Goal: Download file/media

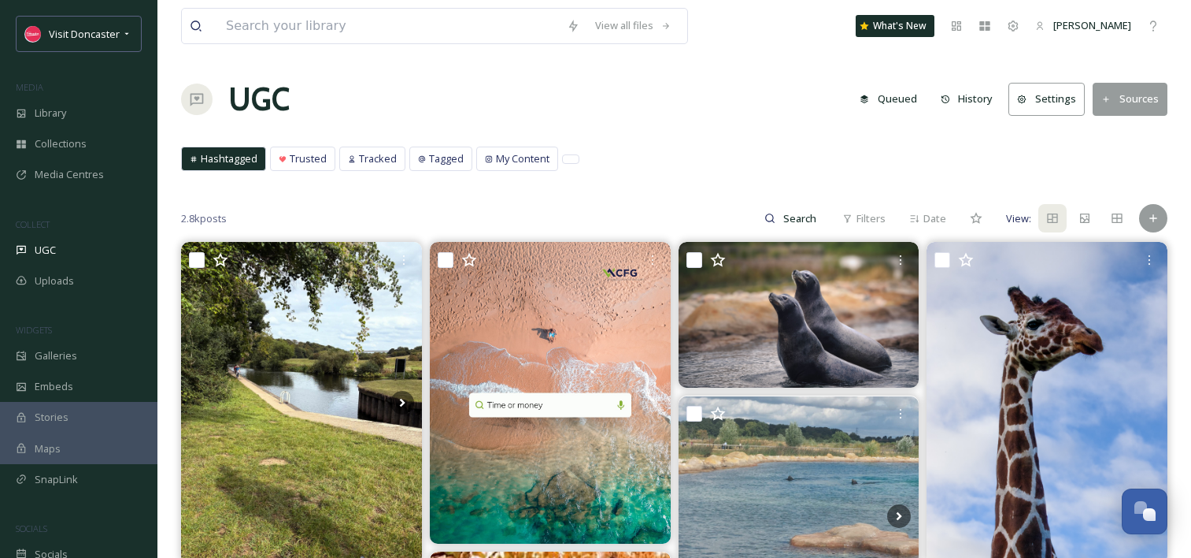
scroll to position [882, 0]
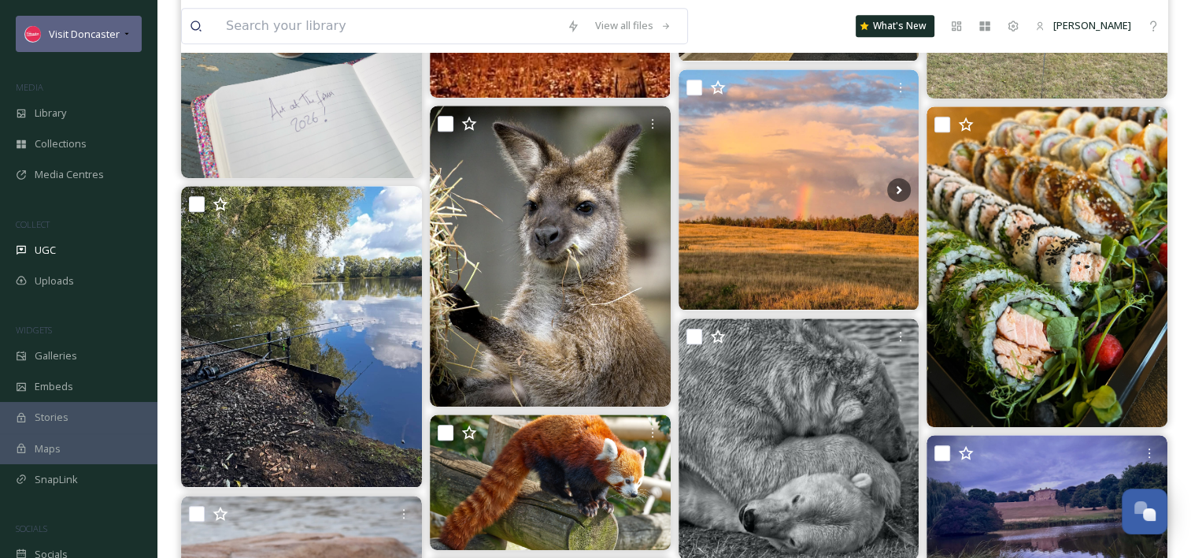
click at [88, 35] on span "Visit Doncaster" at bounding box center [84, 34] width 71 height 14
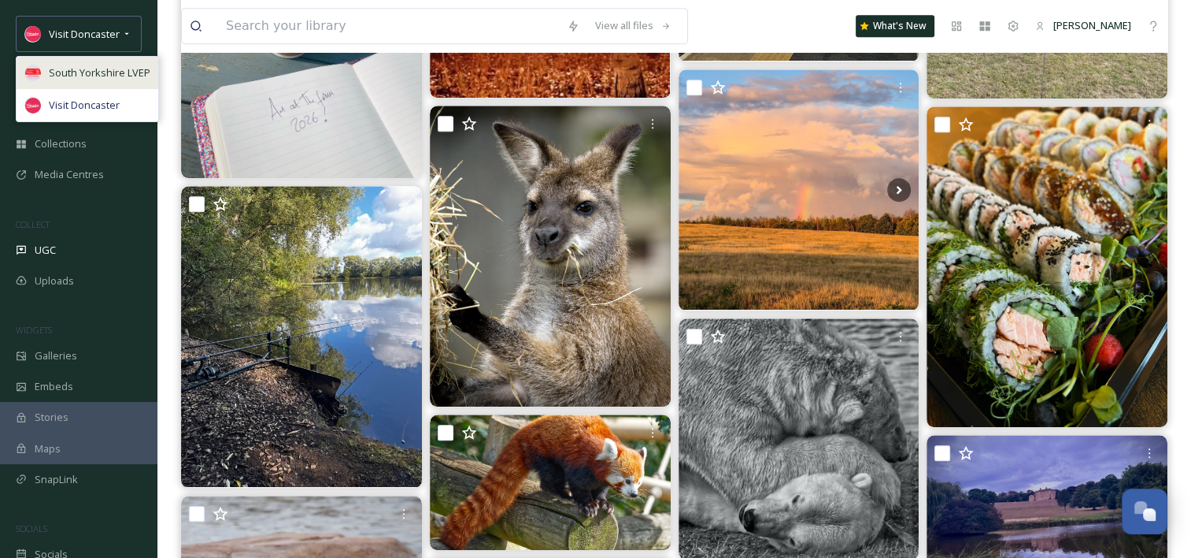
click at [120, 72] on span "South Yorkshire LVEP" at bounding box center [100, 72] width 102 height 15
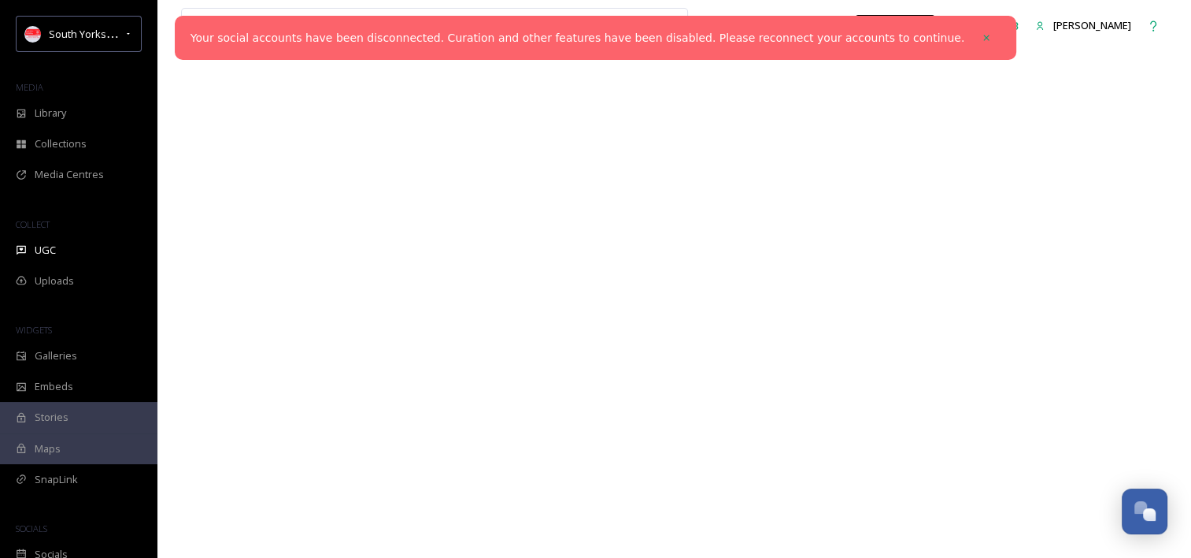
scroll to position [0, 0]
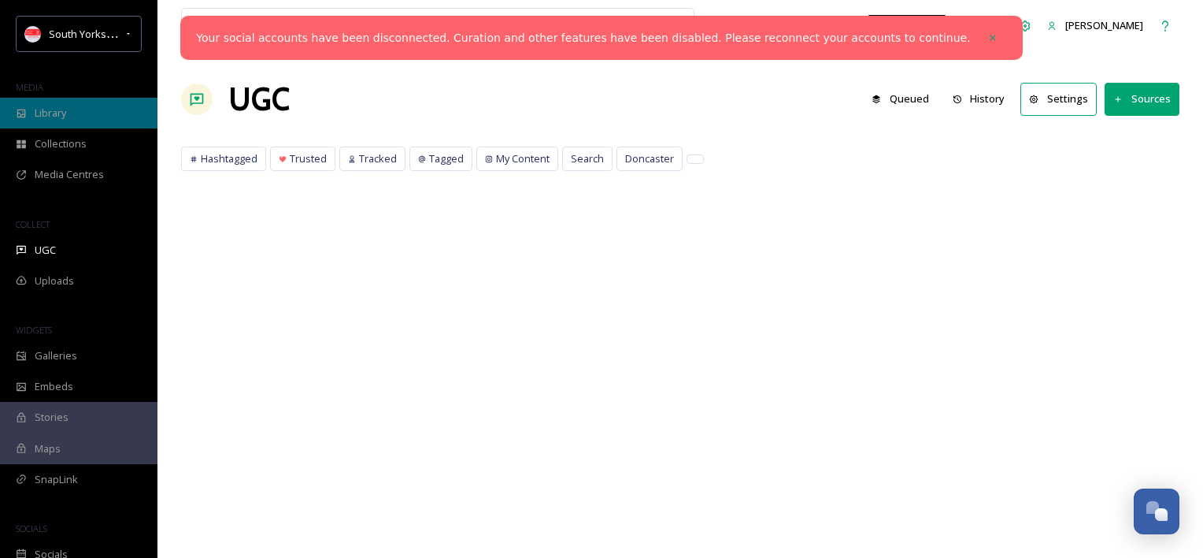
click at [50, 106] on span "Library" at bounding box center [50, 113] width 31 height 15
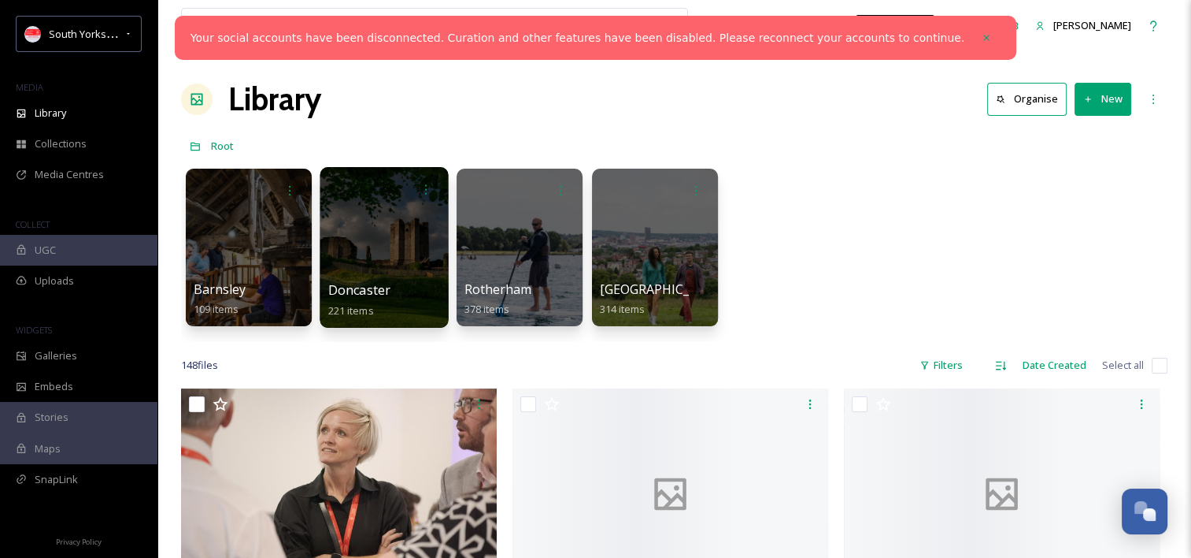
click at [396, 269] on div at bounding box center [384, 247] width 128 height 161
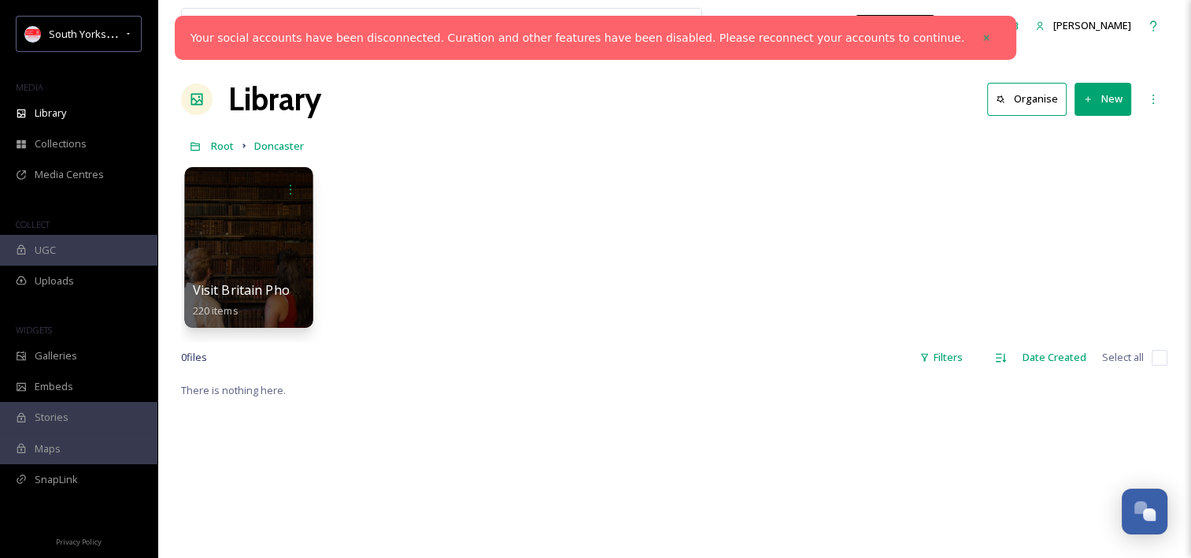
click at [237, 243] on div at bounding box center [248, 247] width 128 height 161
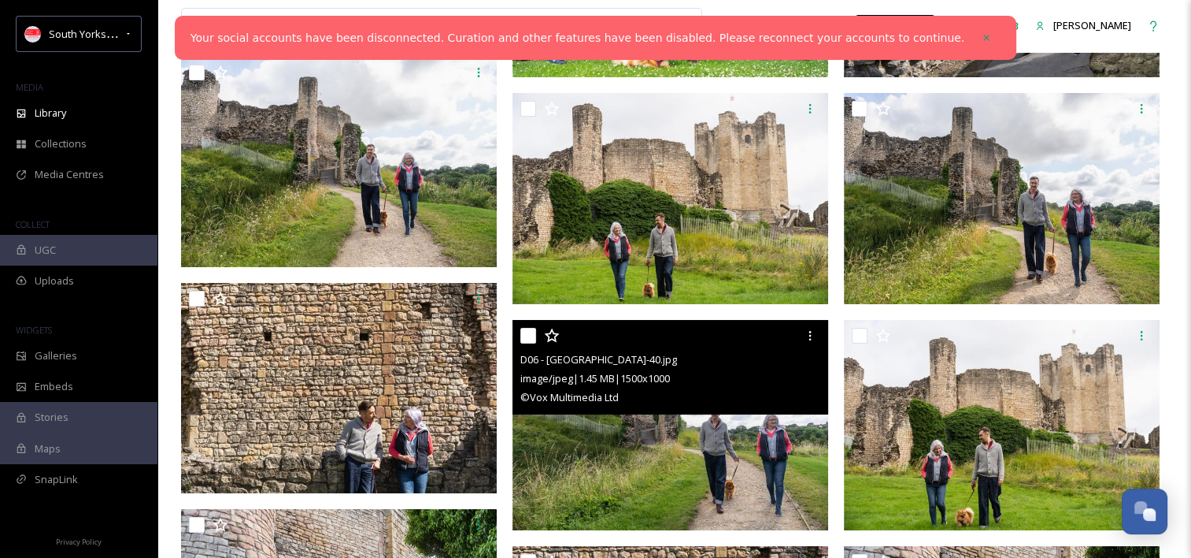
scroll to position [6300, 0]
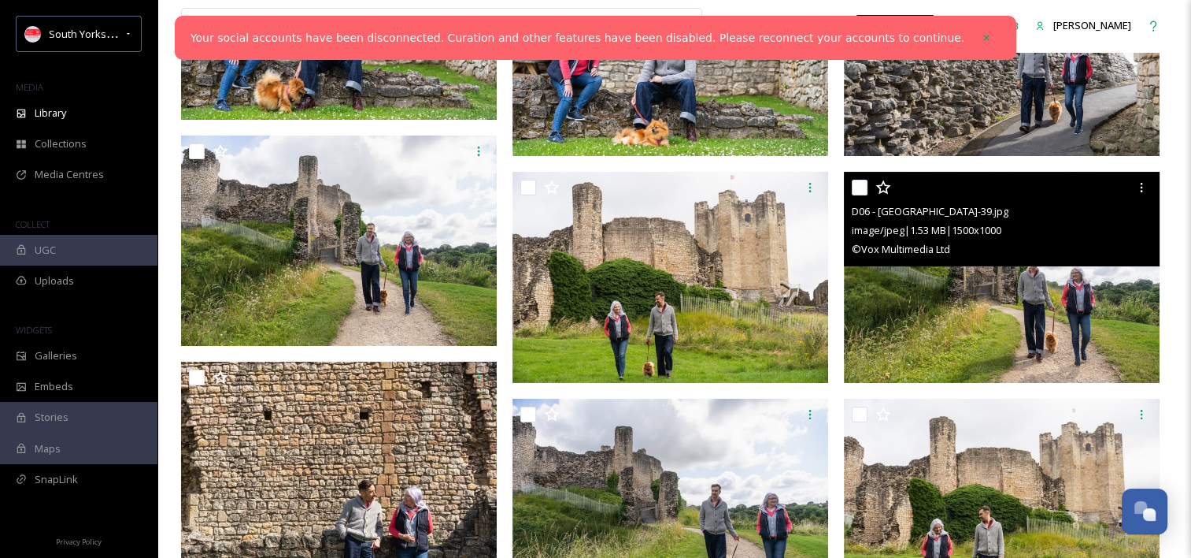
click at [854, 186] on input "checkbox" at bounding box center [860, 188] width 16 height 16
checkbox input "true"
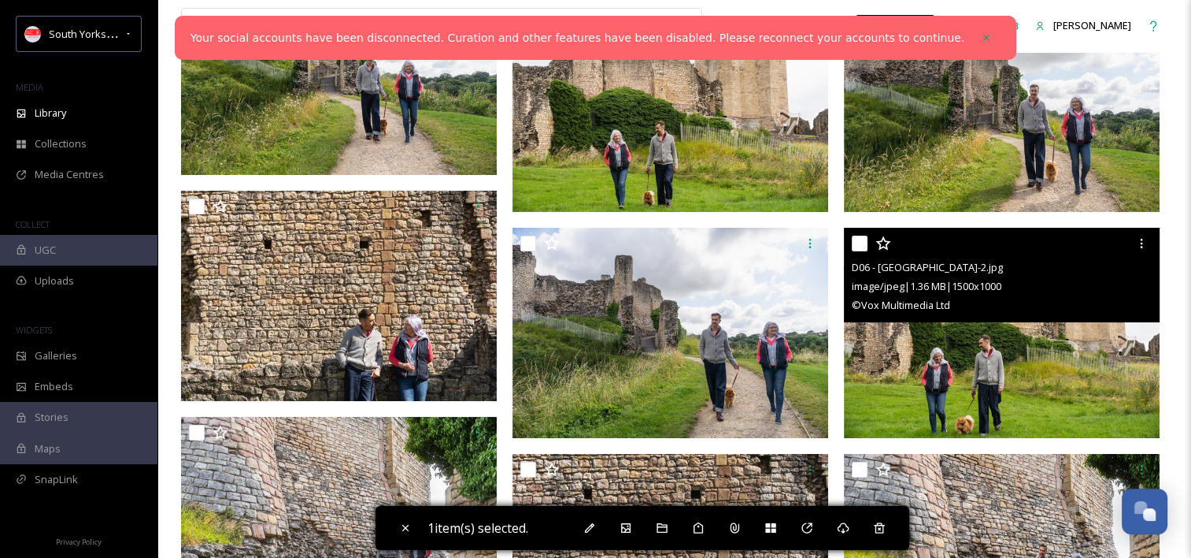
scroll to position [6457, 0]
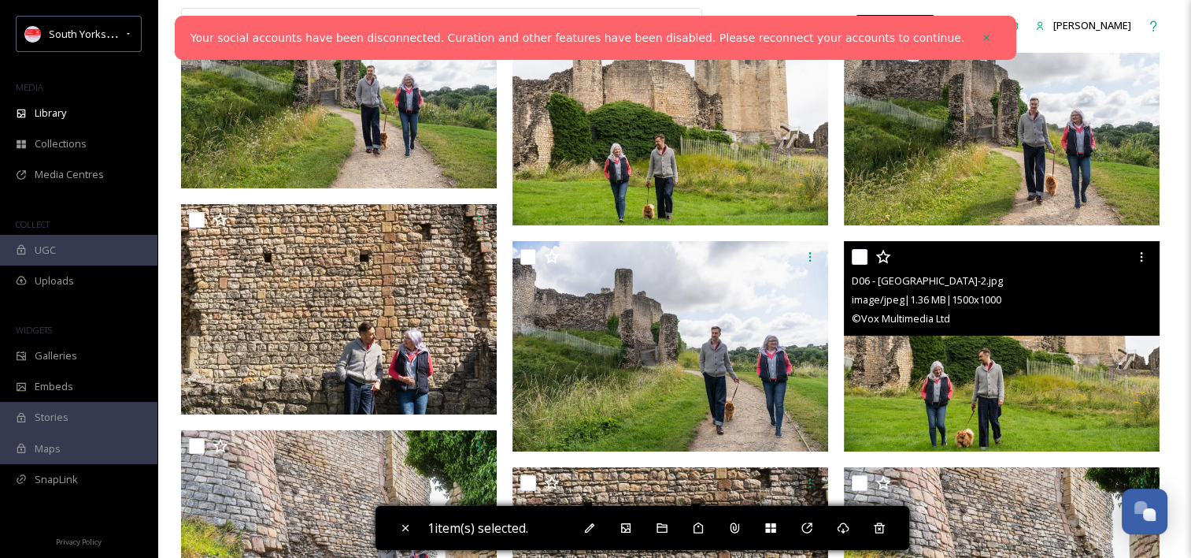
drag, startPoint x: 860, startPoint y: 249, endPoint x: 780, endPoint y: 294, distance: 91.3
click at [859, 249] on input "checkbox" at bounding box center [860, 257] width 16 height 16
checkbox input "true"
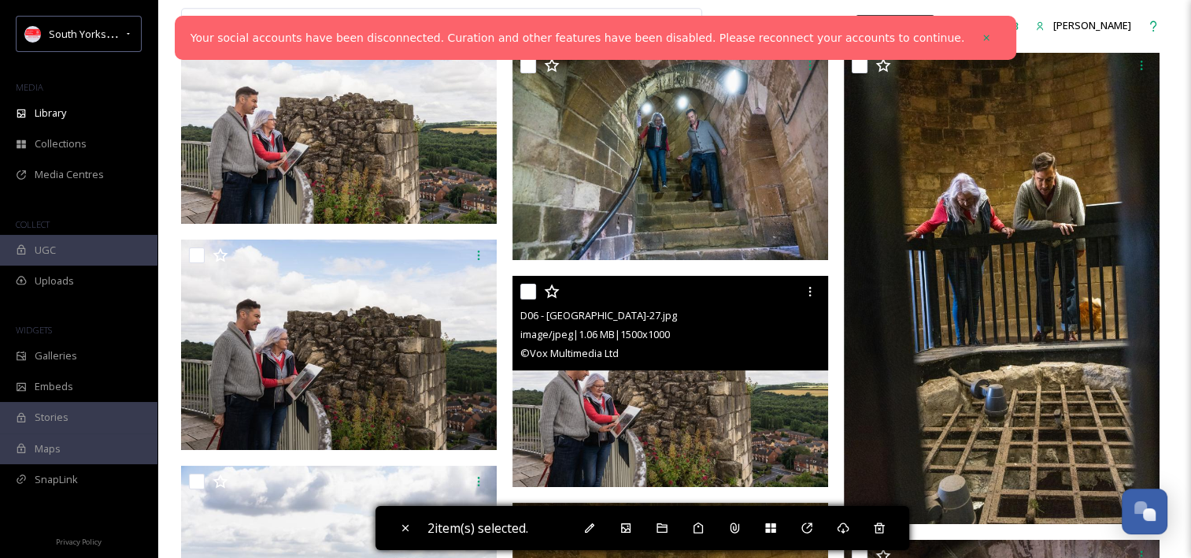
scroll to position [7402, 0]
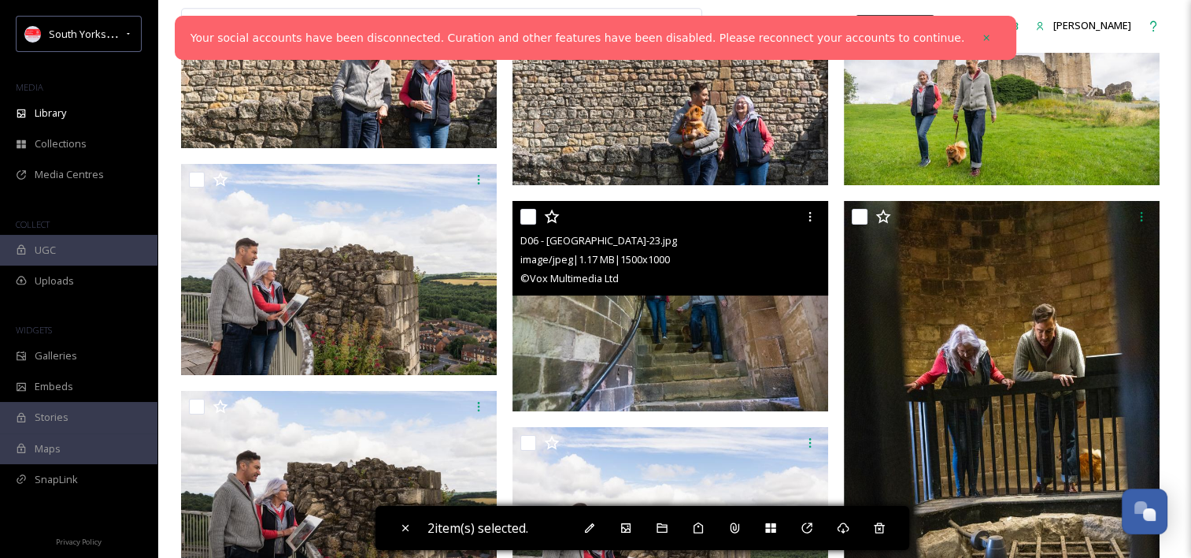
click at [532, 220] on input "checkbox" at bounding box center [528, 217] width 16 height 16
checkbox input "true"
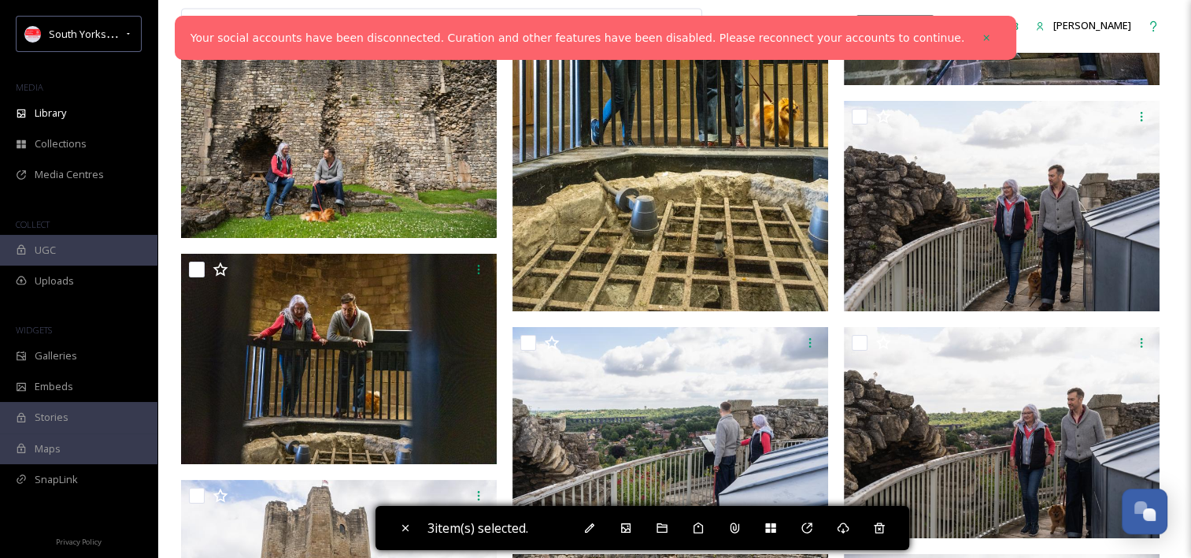
scroll to position [8268, 0]
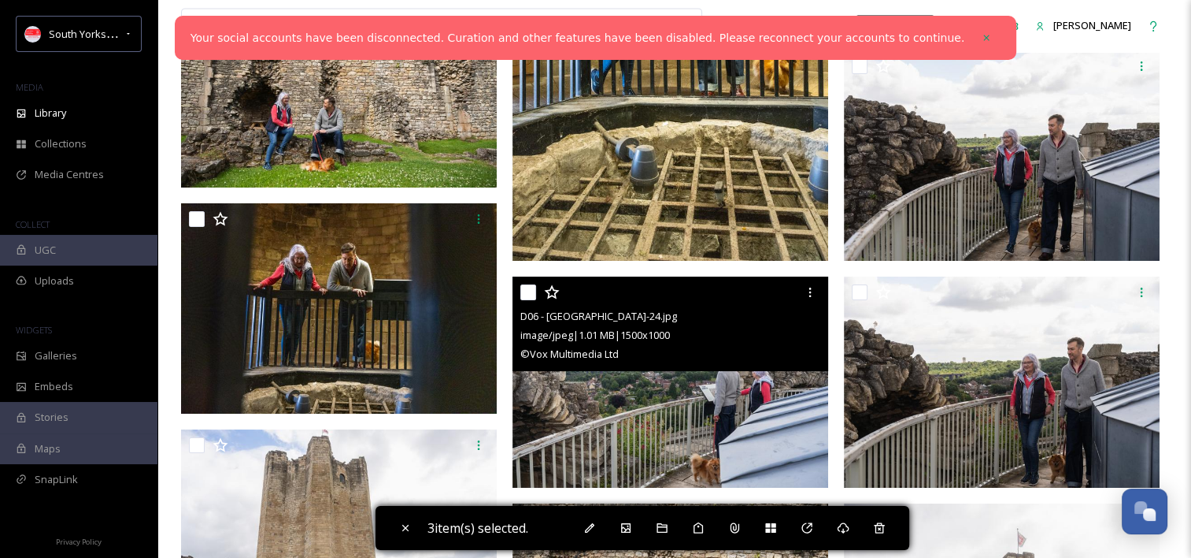
click at [529, 292] on input "checkbox" at bounding box center [528, 292] width 16 height 16
checkbox input "true"
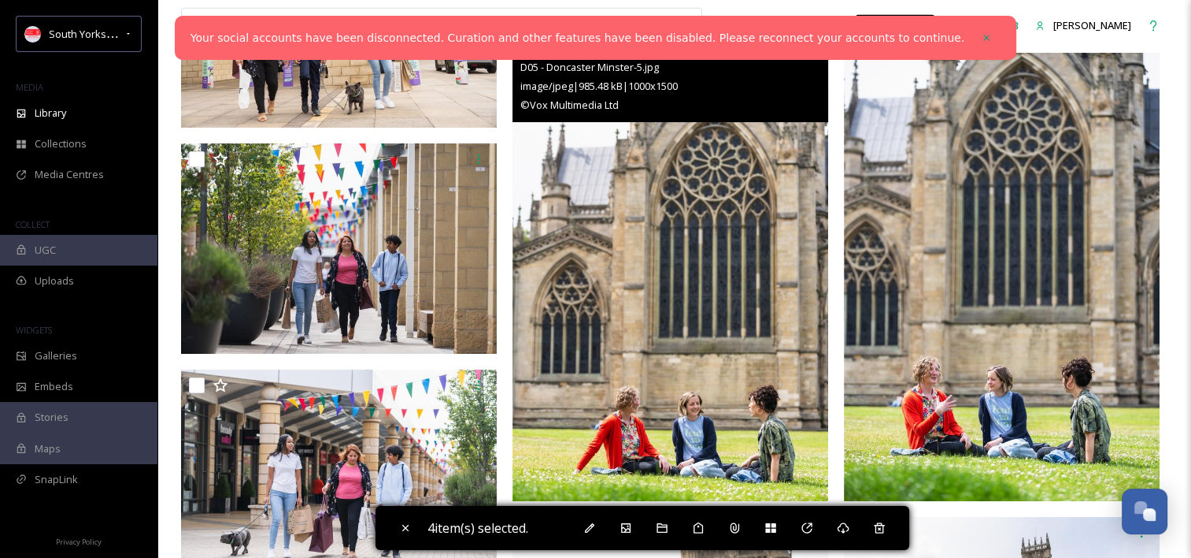
scroll to position [9607, 0]
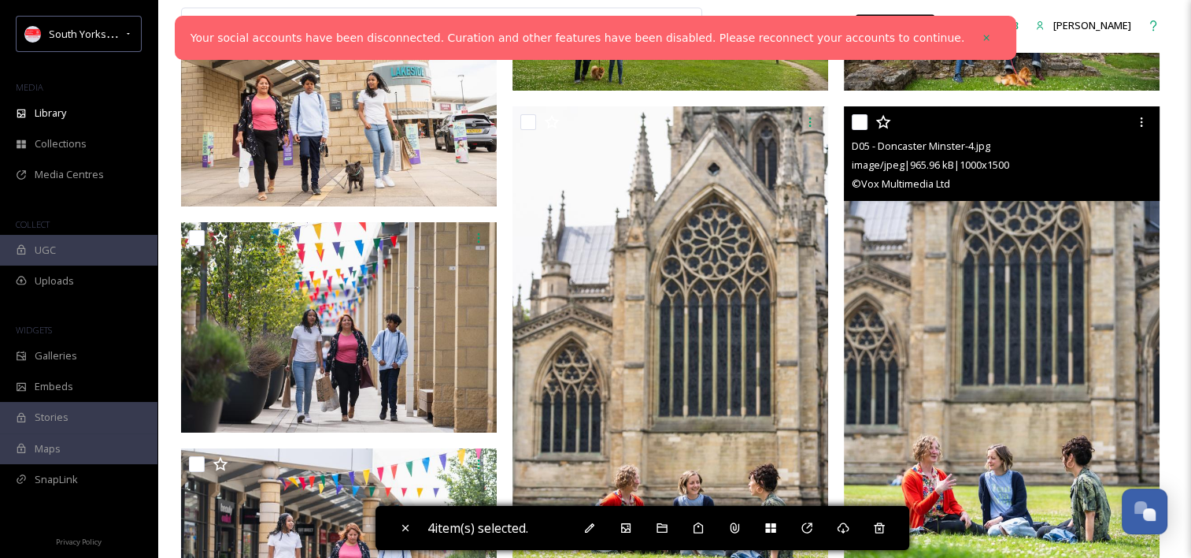
click at [857, 118] on input "checkbox" at bounding box center [860, 122] width 16 height 16
checkbox input "true"
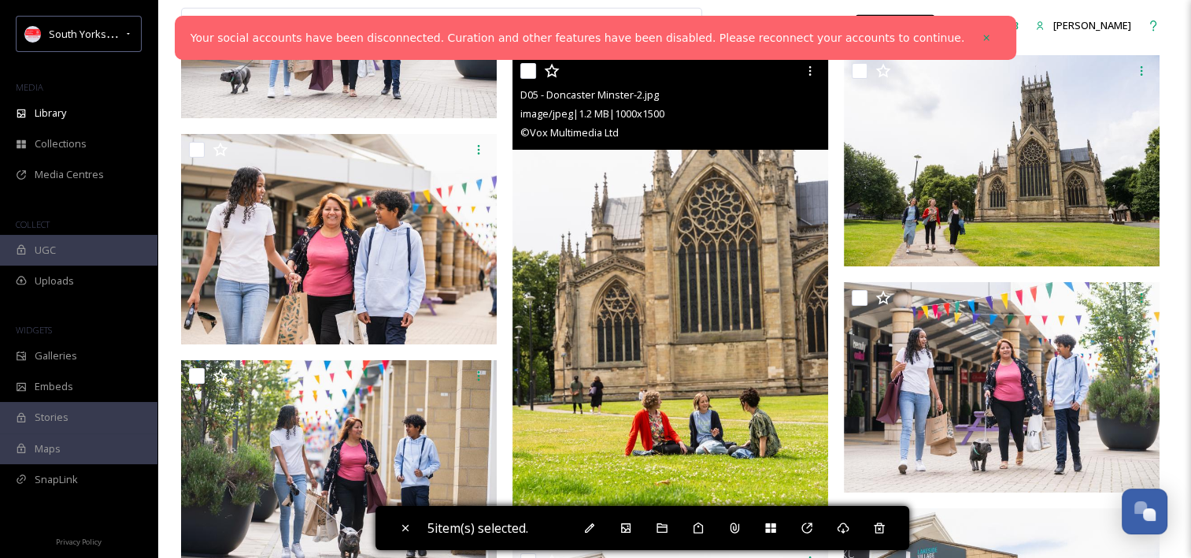
scroll to position [10079, 0]
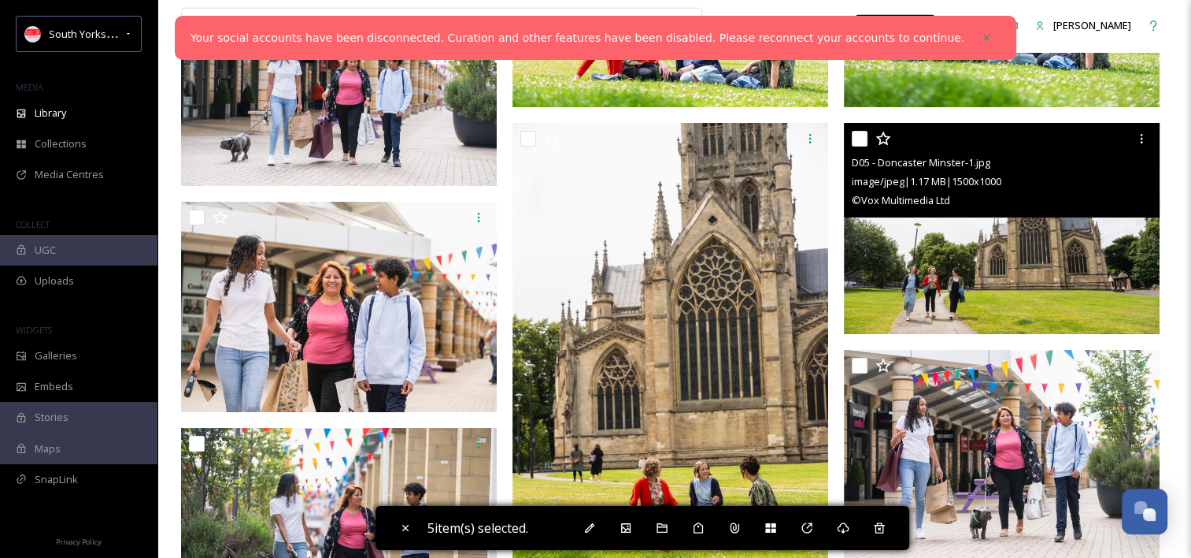
click at [858, 139] on input "checkbox" at bounding box center [860, 139] width 16 height 16
checkbox input "true"
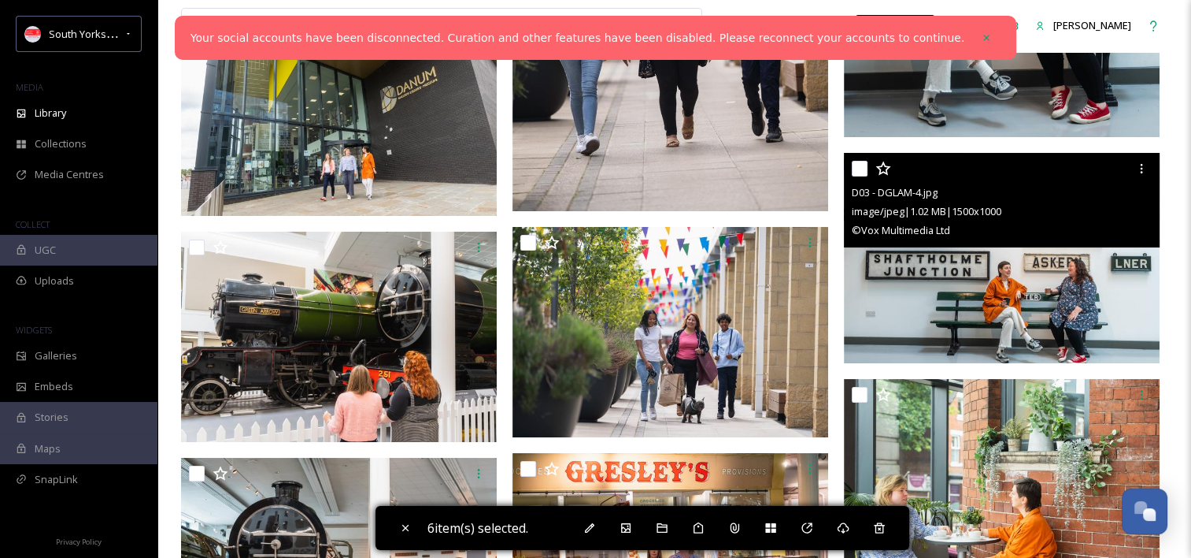
scroll to position [12127, 0]
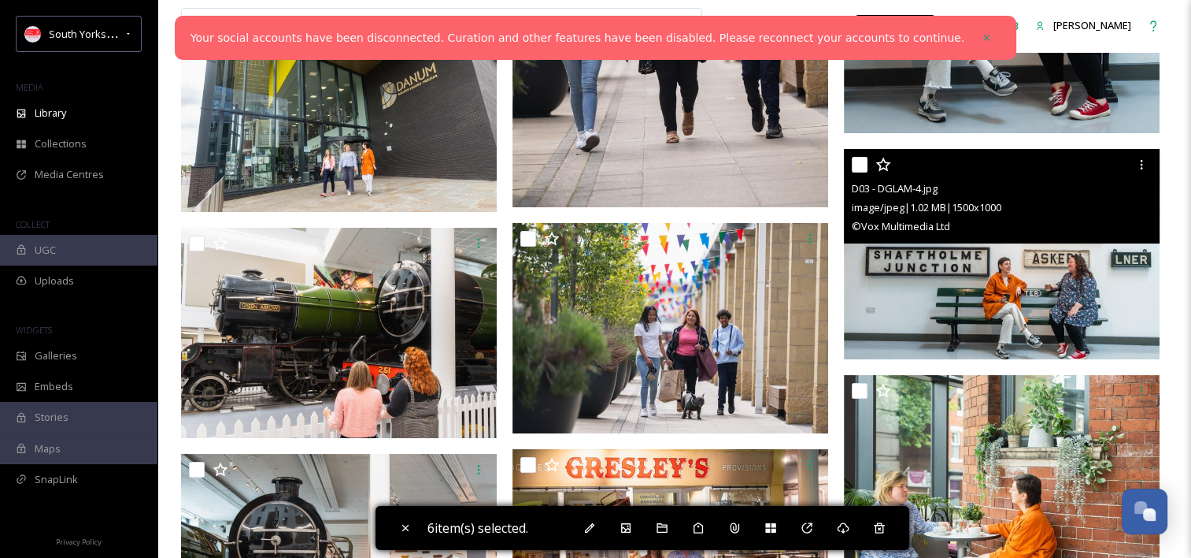
drag, startPoint x: 857, startPoint y: 164, endPoint x: 676, endPoint y: 228, distance: 192.3
click at [855, 164] on input "checkbox" at bounding box center [860, 165] width 16 height 16
checkbox input "true"
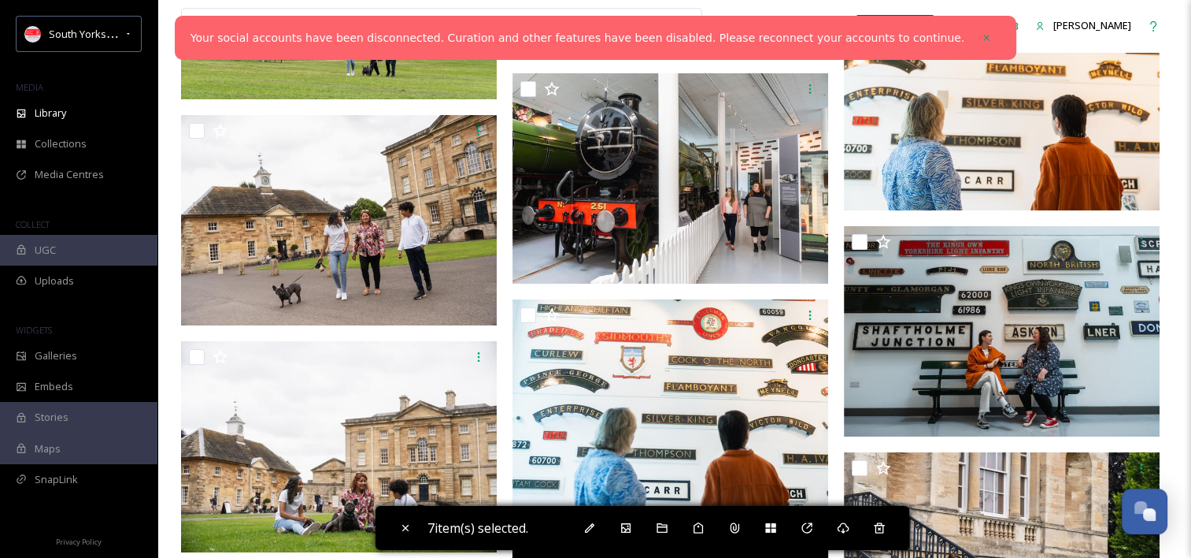
scroll to position [13859, 0]
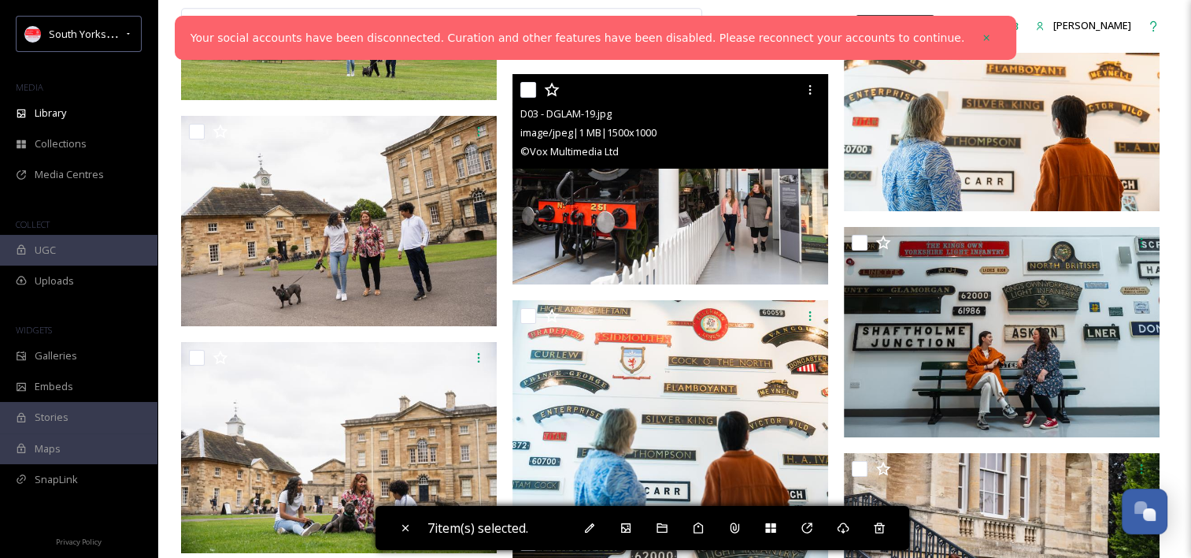
click at [534, 94] on input "checkbox" at bounding box center [528, 90] width 16 height 16
checkbox input "true"
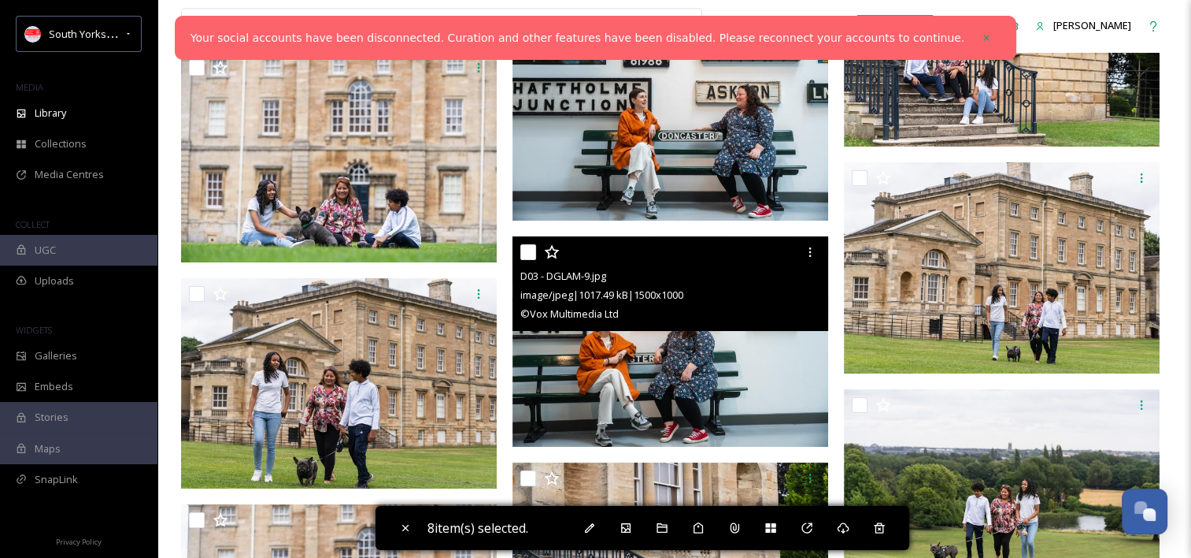
scroll to position [14568, 0]
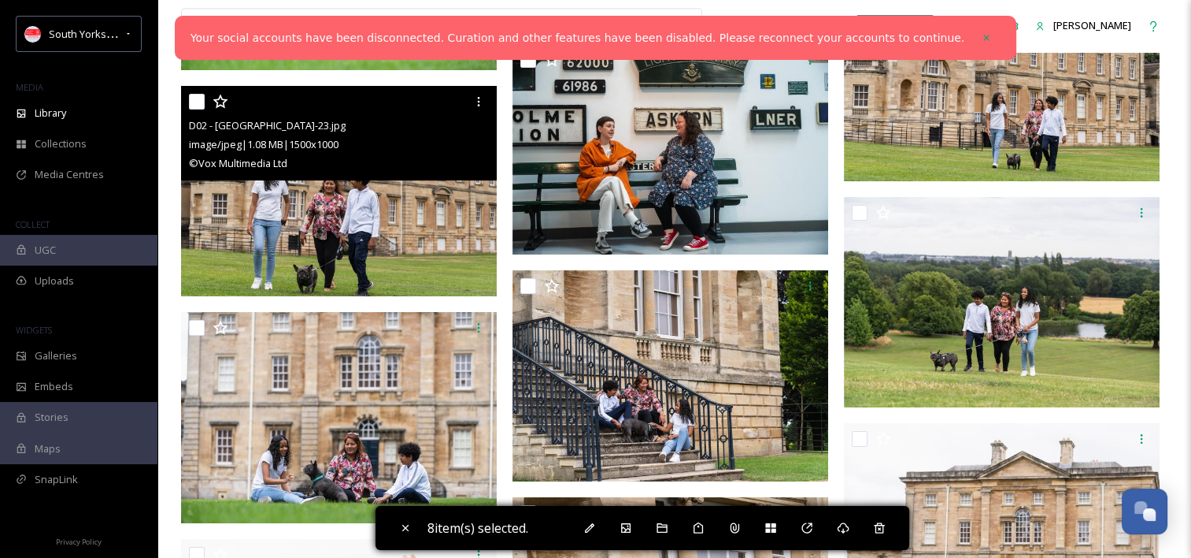
click at [194, 102] on input "checkbox" at bounding box center [197, 102] width 16 height 16
checkbox input "true"
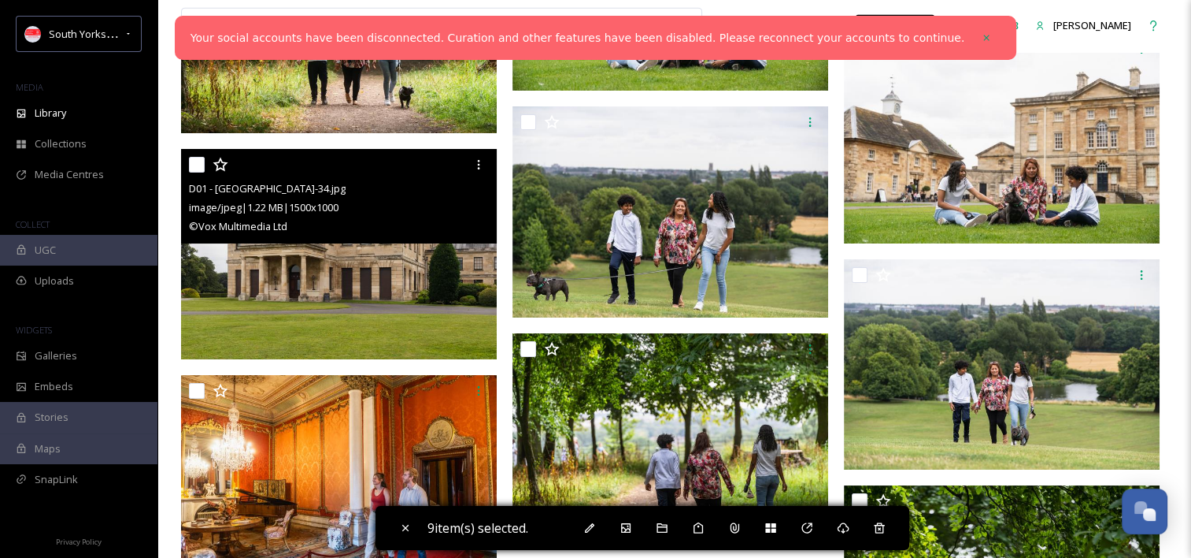
scroll to position [15670, 0]
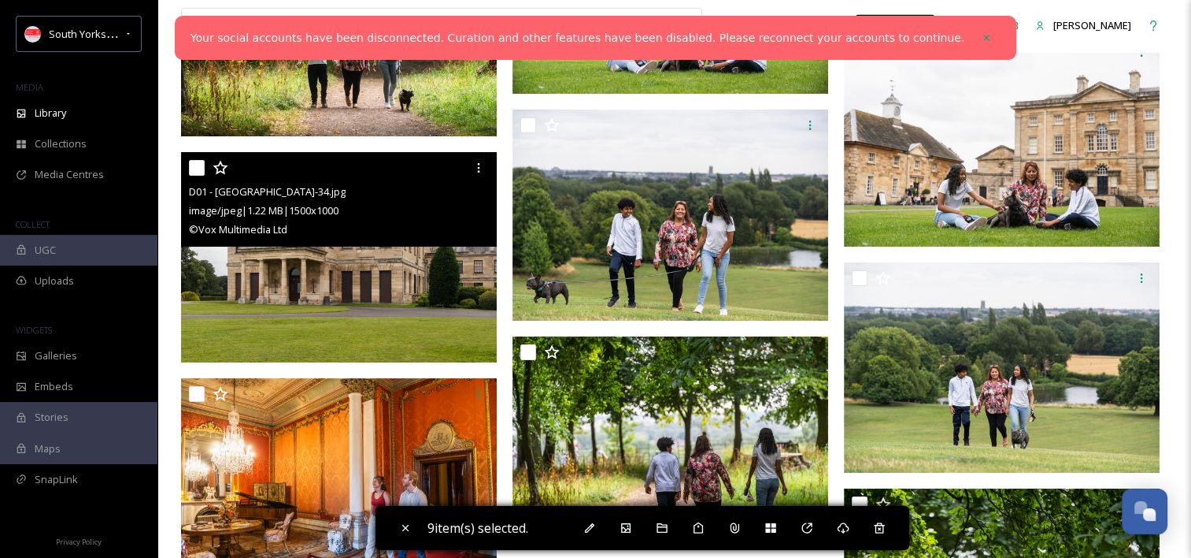
click at [200, 171] on input "checkbox" at bounding box center [197, 168] width 16 height 16
checkbox input "true"
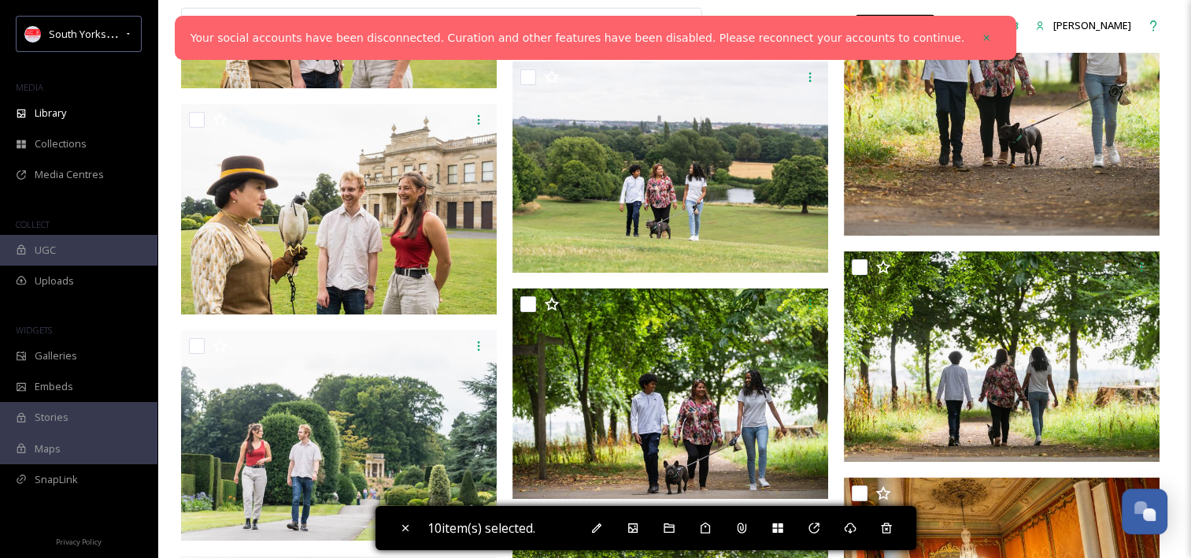
scroll to position [16615, 0]
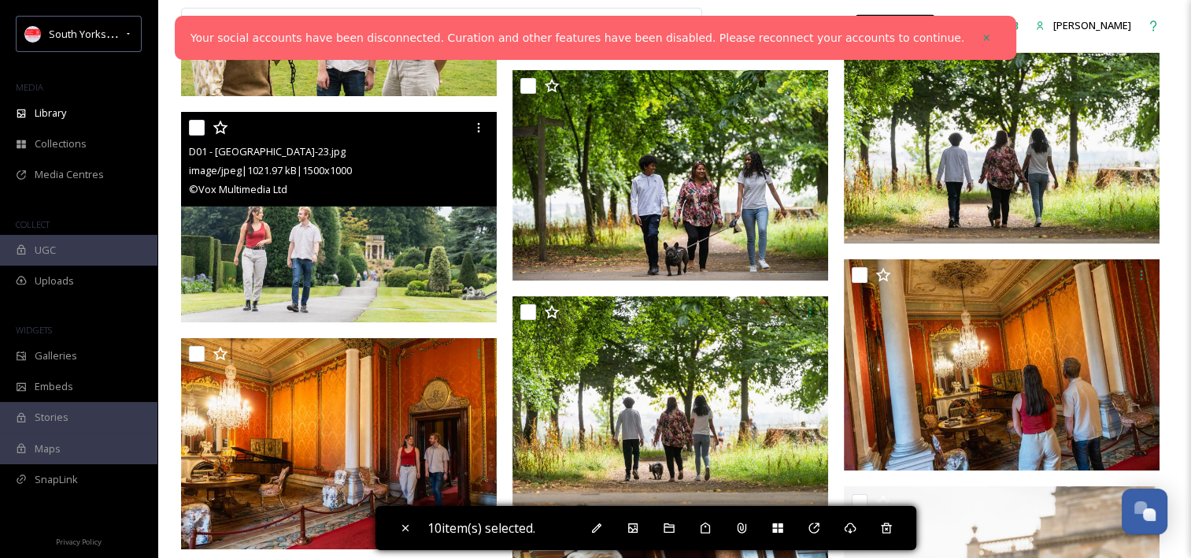
click at [200, 135] on div at bounding box center [341, 127] width 304 height 28
click at [198, 121] on input "checkbox" at bounding box center [197, 128] width 16 height 16
checkbox input "true"
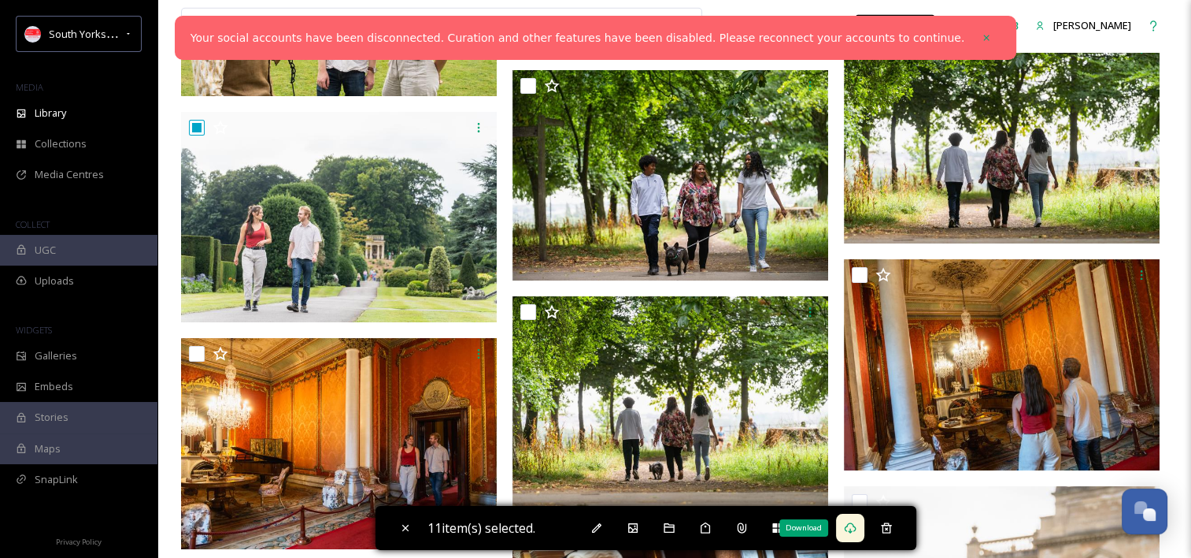
click at [851, 534] on div "Download" at bounding box center [850, 527] width 28 height 28
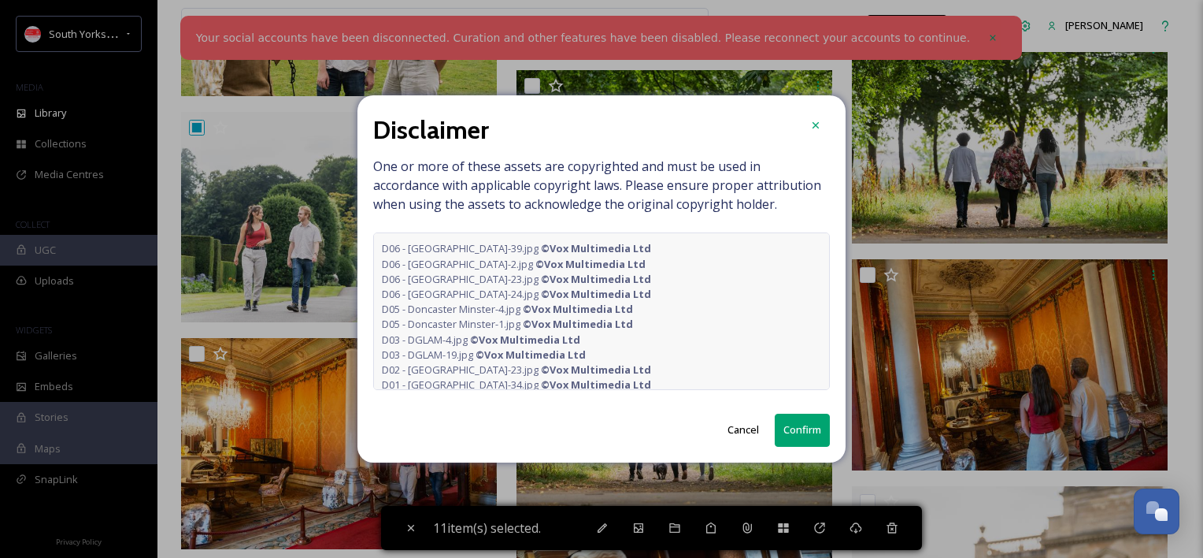
click at [818, 429] on button "Confirm" at bounding box center [802, 429] width 55 height 32
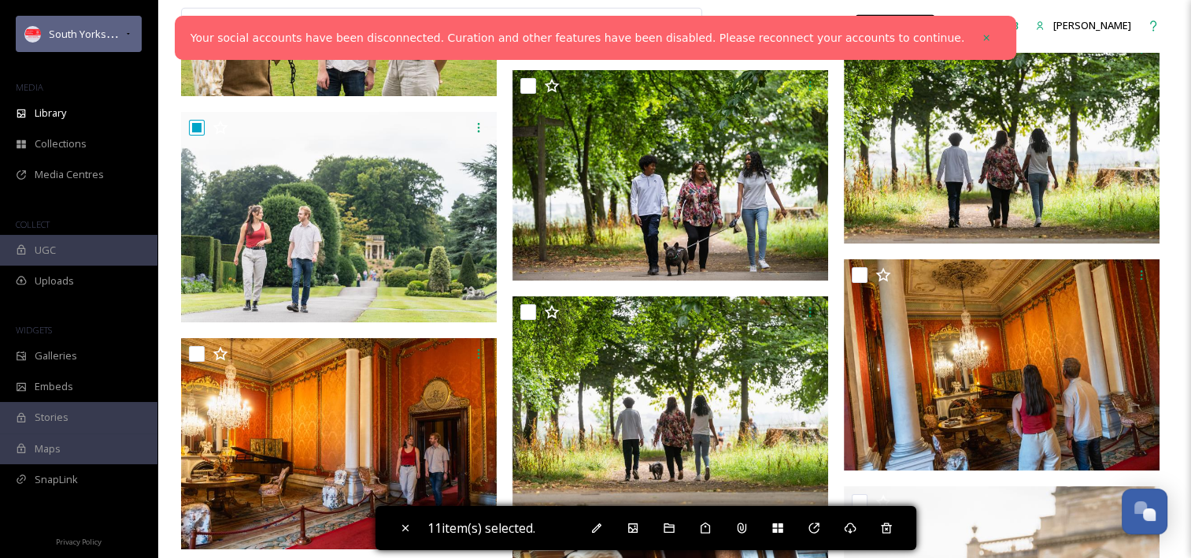
click at [95, 35] on span "South Yorkshire LVEP" at bounding box center [100, 33] width 102 height 15
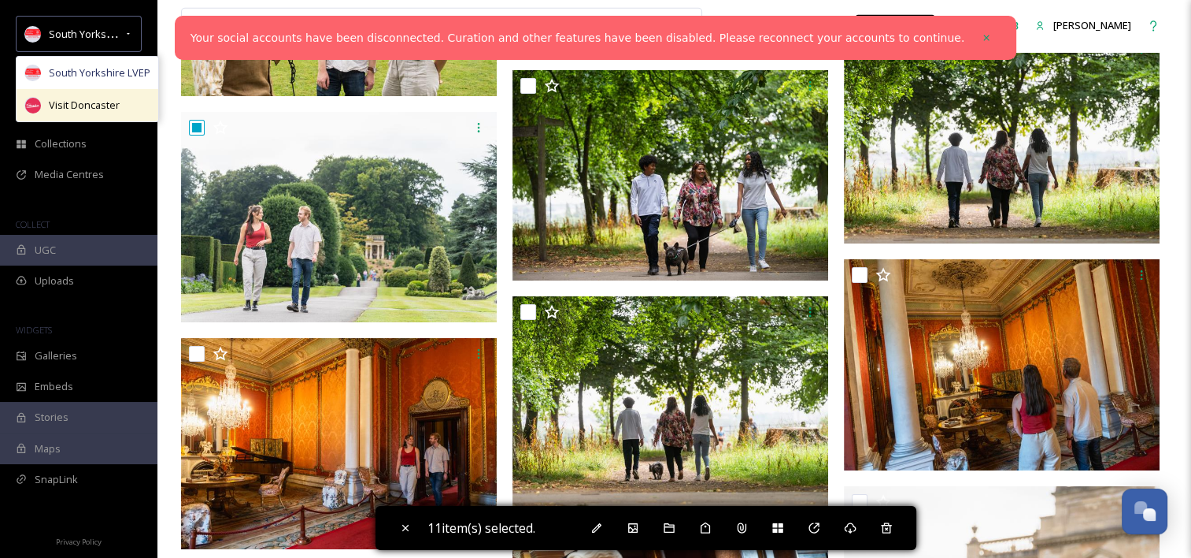
click at [85, 98] on span "Visit Doncaster" at bounding box center [84, 105] width 71 height 15
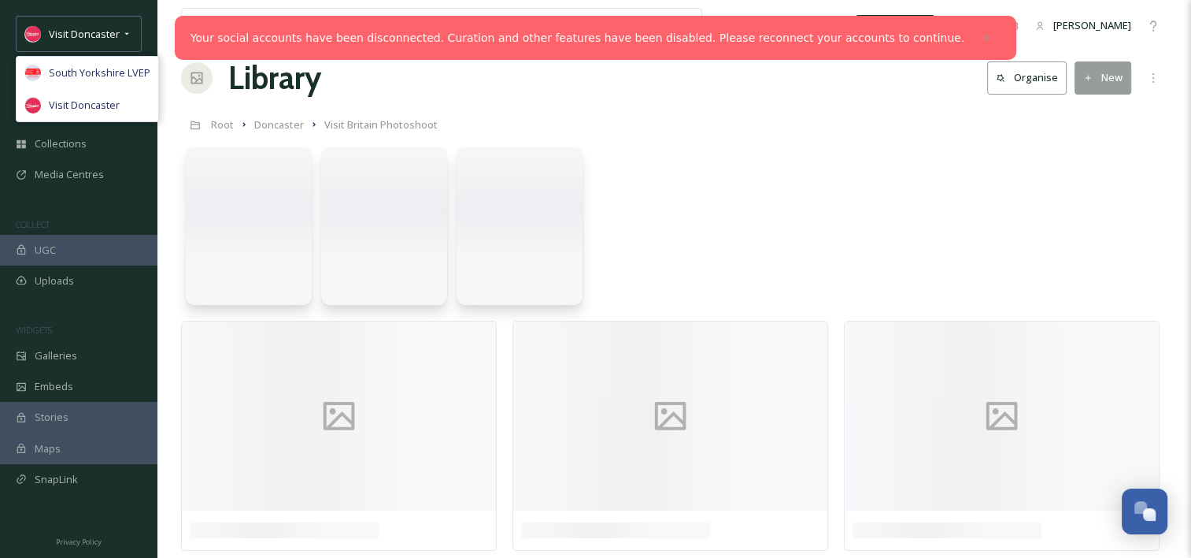
scroll to position [0, 0]
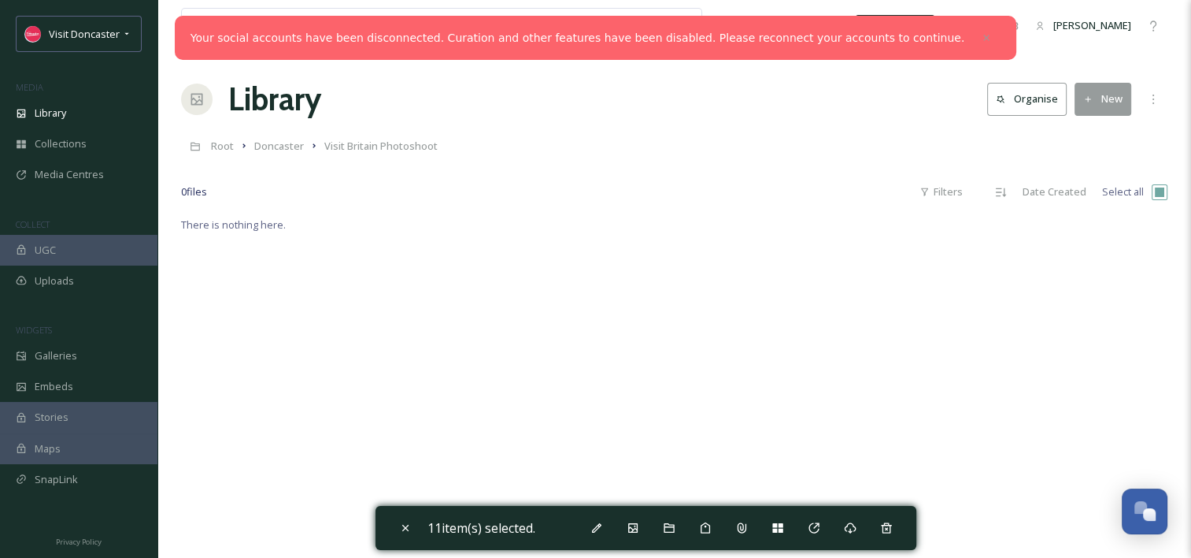
click at [72, 251] on div "UGC" at bounding box center [78, 250] width 157 height 31
